Goal: Transaction & Acquisition: Purchase product/service

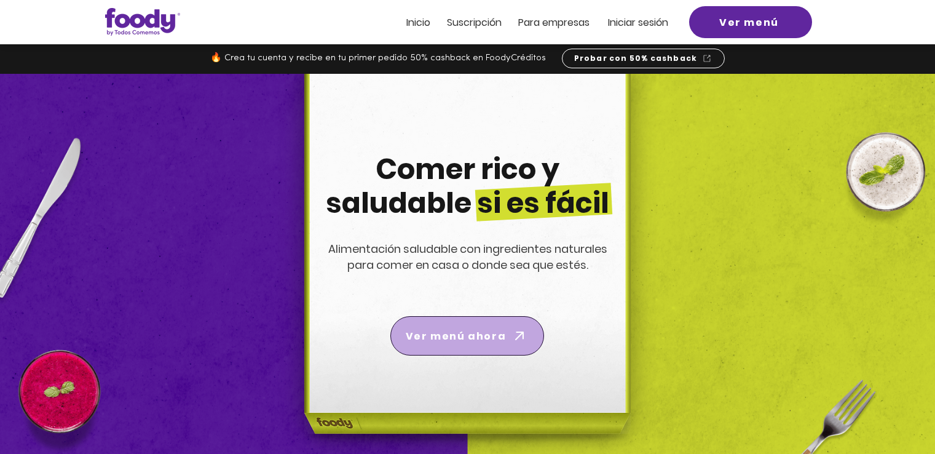
click at [482, 328] on span "Ver menú ahora" at bounding box center [456, 335] width 100 height 15
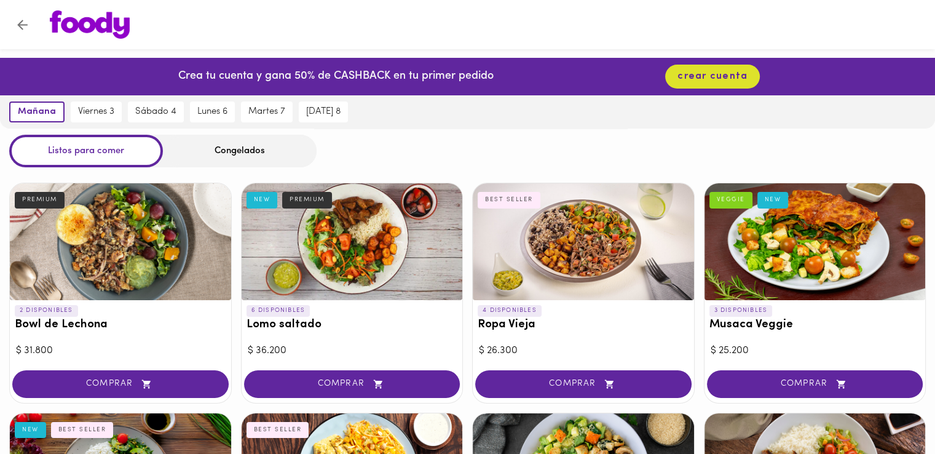
click at [239, 147] on div "Congelados" at bounding box center [240, 151] width 154 height 33
click at [239, 148] on div "Congelados" at bounding box center [240, 151] width 154 height 33
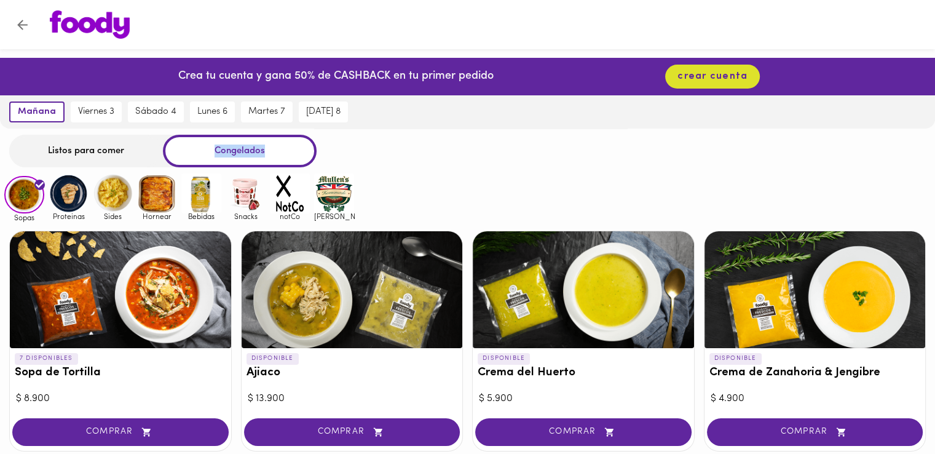
click at [77, 207] on img at bounding box center [69, 193] width 40 height 40
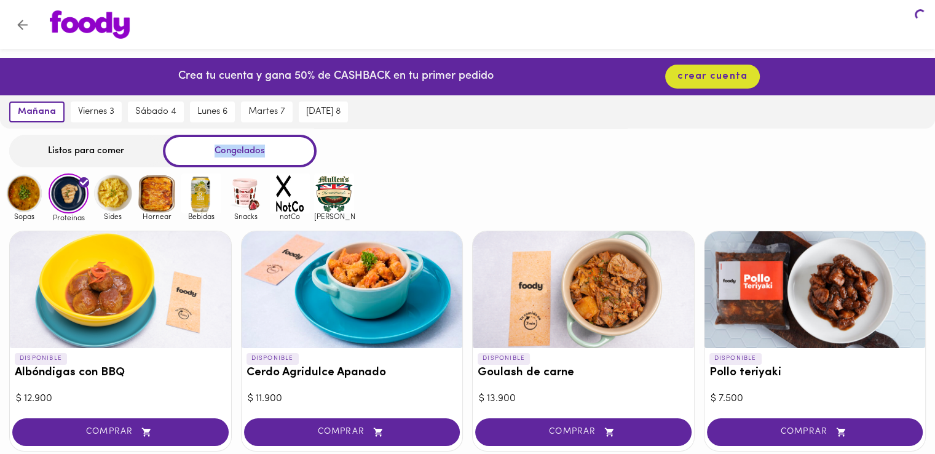
click at [74, 204] on img at bounding box center [69, 193] width 40 height 40
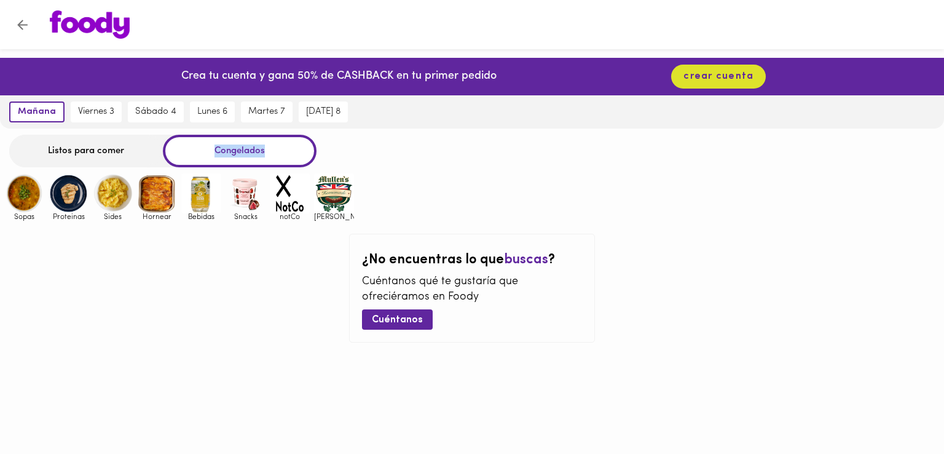
click at [135, 195] on div "Hornear" at bounding box center [155, 197] width 44 height 48
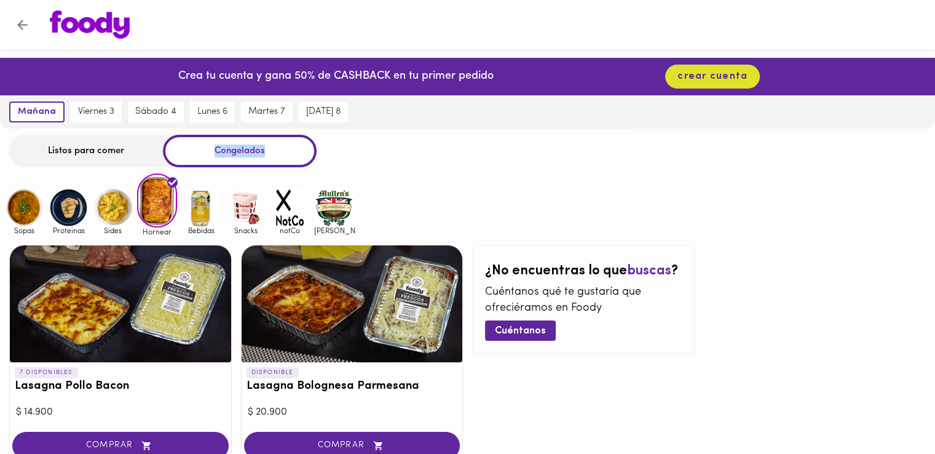
click at [128, 200] on img at bounding box center [113, 208] width 40 height 40
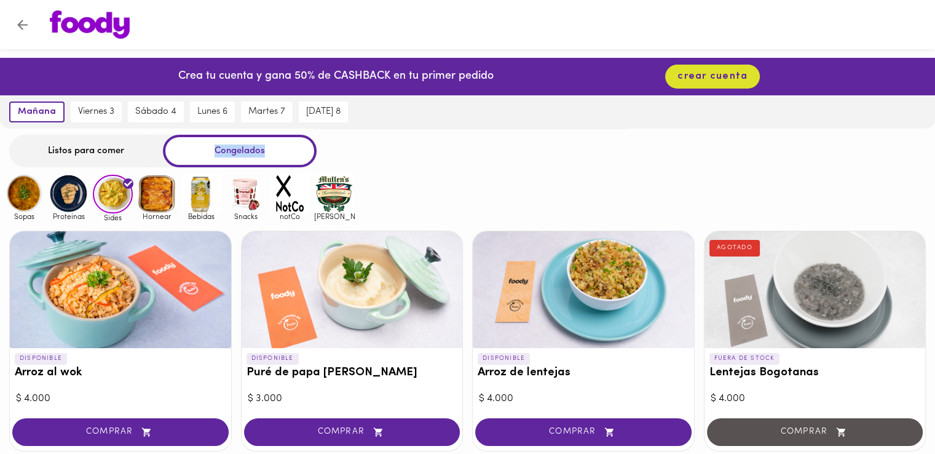
click at [154, 202] on img at bounding box center [157, 193] width 40 height 40
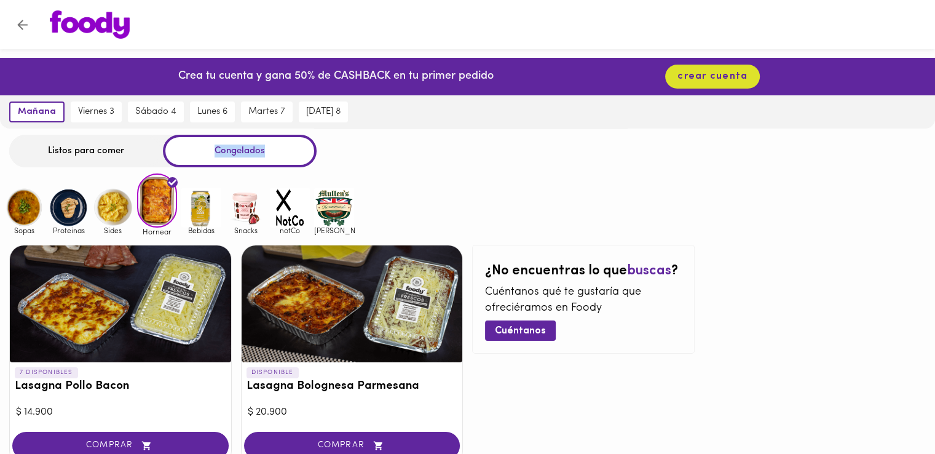
click at [212, 224] on img at bounding box center [201, 208] width 40 height 40
